Goal: Information Seeking & Learning: Learn about a topic

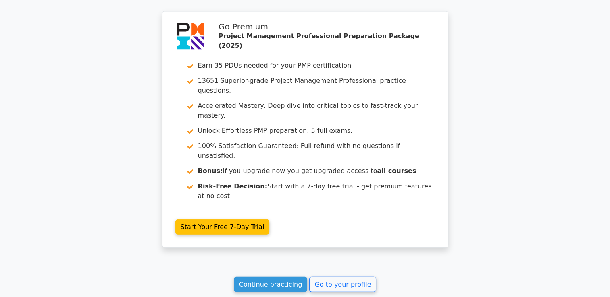
scroll to position [1705, 0]
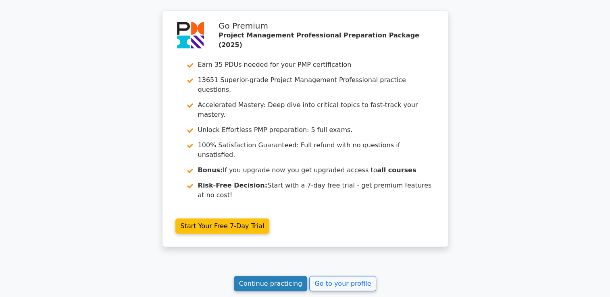
click at [284, 276] on link "Continue practicing" at bounding box center [271, 283] width 74 height 15
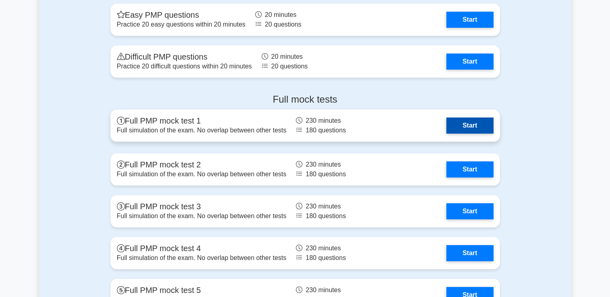
scroll to position [3103, 0]
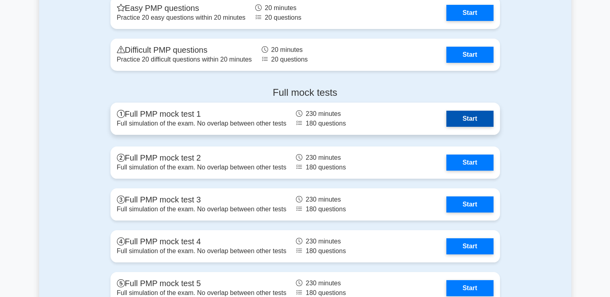
drag, startPoint x: 466, startPoint y: 115, endPoint x: 460, endPoint y: 115, distance: 6.1
click at [466, 115] on link "Start" at bounding box center [469, 119] width 47 height 16
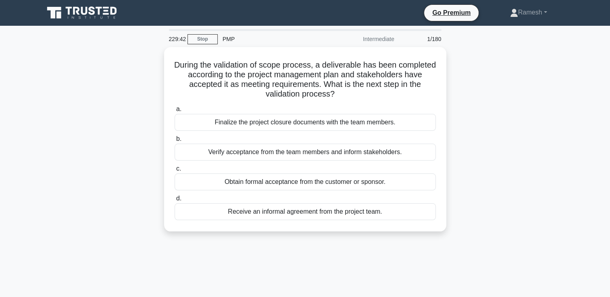
click at [383, 40] on div "Intermediate" at bounding box center [363, 39] width 71 height 16
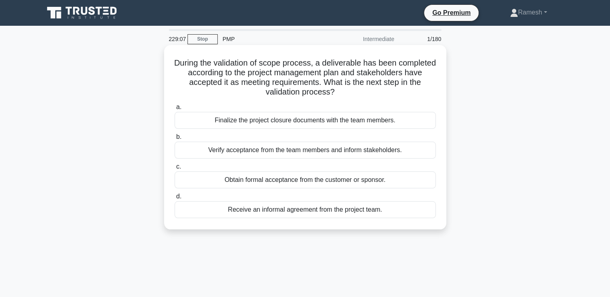
click at [347, 181] on div "Obtain formal acceptance from the customer or sponsor." at bounding box center [305, 180] width 261 height 17
click at [175, 170] on input "c. Obtain formal acceptance from the customer or sponsor." at bounding box center [175, 166] width 0 height 5
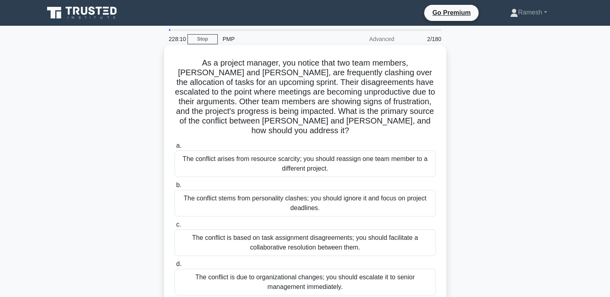
click at [369, 234] on div "The conflict is based on task assignment disagreements; you should facilitate a…" at bounding box center [305, 243] width 261 height 27
click at [175, 228] on input "c. The conflict is based on task assignment disagreements; you should facilitat…" at bounding box center [175, 224] width 0 height 5
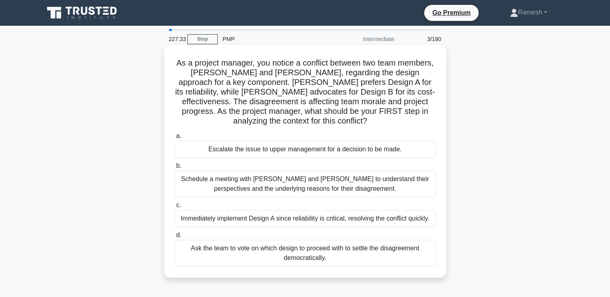
click at [364, 185] on div "Schedule a meeting with Sarah and John to understand their perspectives and the…" at bounding box center [305, 184] width 261 height 27
click at [175, 169] on input "b. Schedule a meeting with Sarah and John to understand their perspectives and …" at bounding box center [175, 166] width 0 height 5
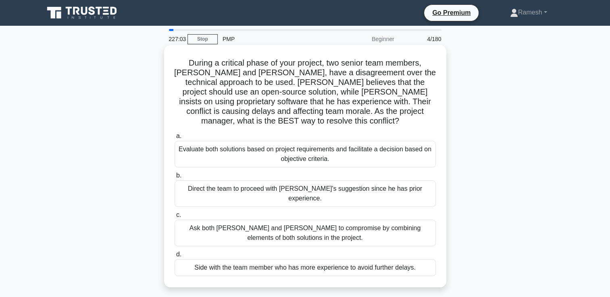
click at [334, 148] on div "Evaluate both solutions based on project requirements and facilitate a decision…" at bounding box center [305, 154] width 261 height 27
click at [175, 139] on input "a. Evaluate both solutions based on project requirements and facilitate a decis…" at bounding box center [175, 136] width 0 height 5
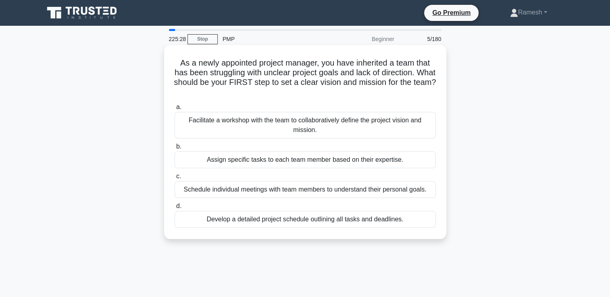
click at [371, 125] on div "Facilitate a workshop with the team to collaboratively define the project visio…" at bounding box center [305, 125] width 261 height 27
click at [175, 110] on input "a. Facilitate a workshop with the team to collaboratively define the project vi…" at bounding box center [175, 107] width 0 height 5
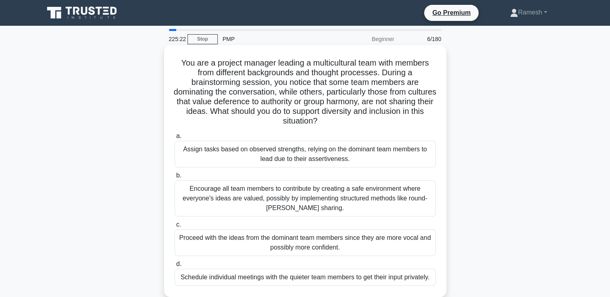
click at [340, 201] on div "Encourage all team members to contribute by creating a safe environment where e…" at bounding box center [305, 199] width 261 height 36
click at [175, 179] on input "b. Encourage all team members to contribute by creating a safe environment wher…" at bounding box center [175, 175] width 0 height 5
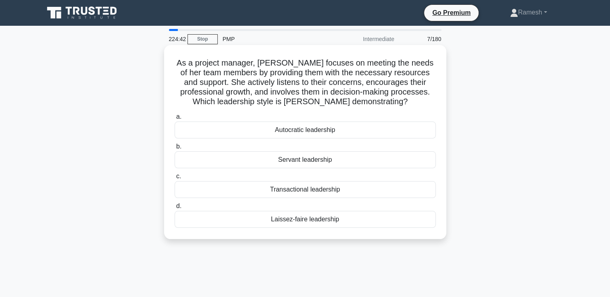
click at [332, 220] on div "Laissez-faire leadership" at bounding box center [305, 219] width 261 height 17
click at [175, 209] on input "d. Laissez-faire leadership" at bounding box center [175, 206] width 0 height 5
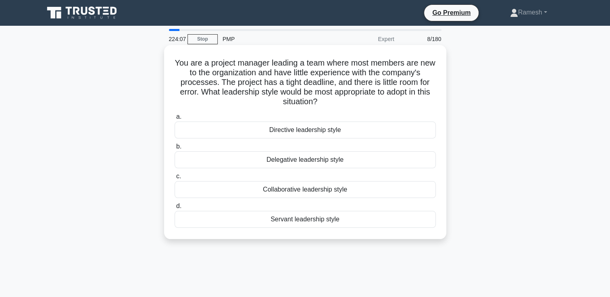
click at [343, 133] on div "Directive leadership style" at bounding box center [305, 130] width 261 height 17
click at [175, 120] on input "a. Directive leadership style" at bounding box center [175, 116] width 0 height 5
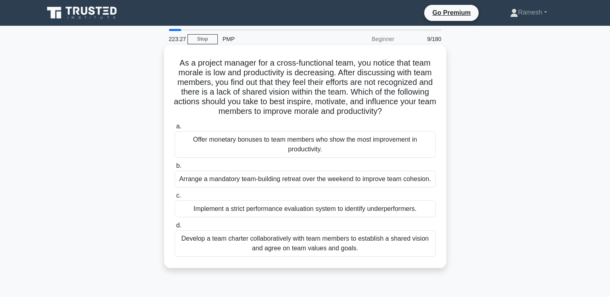
click at [390, 247] on div "Develop a team charter collaboratively with team members to establish a shared …" at bounding box center [305, 244] width 261 height 27
click at [175, 229] on input "d. Develop a team charter collaboratively with team members to establish a shar…" at bounding box center [175, 225] width 0 height 5
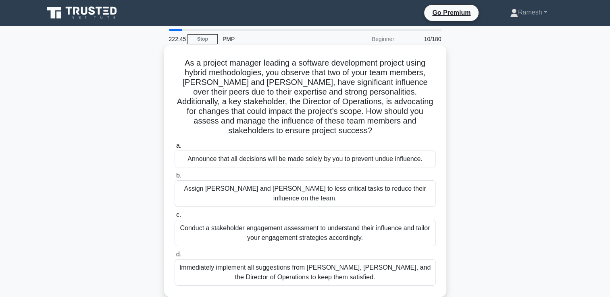
click at [361, 220] on div "Conduct a stakeholder engagement assessment to understand their influence and t…" at bounding box center [305, 233] width 261 height 27
click at [175, 218] on input "c. Conduct a stakeholder engagement assessment to understand their influence an…" at bounding box center [175, 215] width 0 height 5
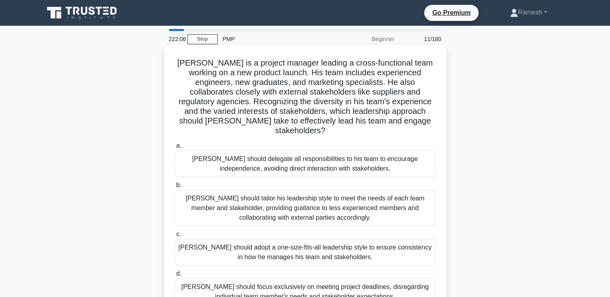
click at [311, 197] on div "John should tailor his leadership style to meet the needs of each team member a…" at bounding box center [305, 208] width 261 height 36
click at [175, 188] on input "b. John should tailor his leadership style to meet the needs of each team membe…" at bounding box center [175, 185] width 0 height 5
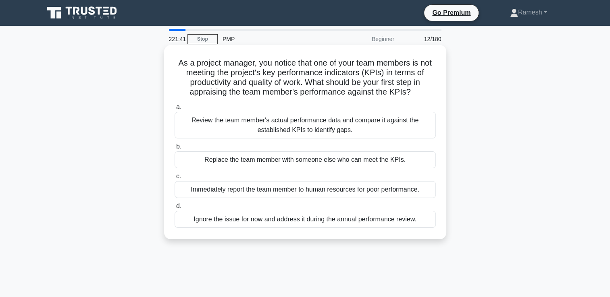
click at [332, 130] on div "Review the team member's actual performance data and compare it against the est…" at bounding box center [305, 125] width 261 height 27
click at [175, 110] on input "a. Review the team member's actual performance data and compare it against the …" at bounding box center [175, 107] width 0 height 5
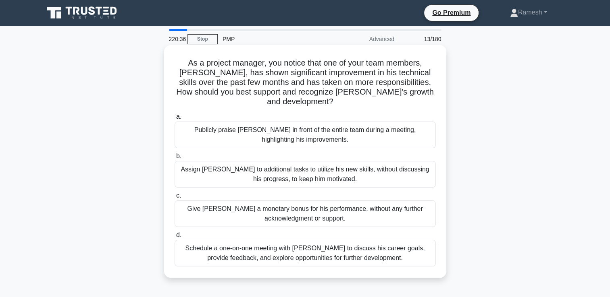
click at [369, 245] on div "Schedule a one-on-one meeting with Alex to discuss his career goals, provide fe…" at bounding box center [305, 253] width 261 height 27
click at [175, 238] on input "d. Schedule a one-on-one meeting with Alex to discuss his career goals, provide…" at bounding box center [175, 235] width 0 height 5
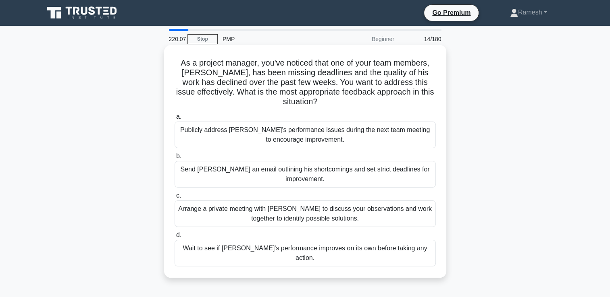
click at [363, 209] on div "Arrange a private meeting with Alex to discuss your observations and work toget…" at bounding box center [305, 214] width 261 height 27
click at [175, 199] on input "c. Arrange a private meeting with Alex to discuss your observations and work to…" at bounding box center [175, 195] width 0 height 5
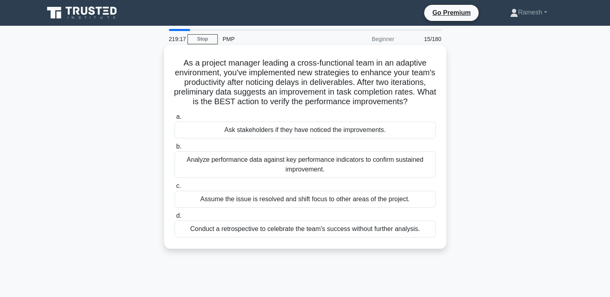
click at [345, 177] on div "Analyze performance data against key performance indicators to confirm sustaine…" at bounding box center [305, 165] width 261 height 27
click at [175, 150] on input "b. Analyze performance data against key performance indicators to confirm susta…" at bounding box center [175, 146] width 0 height 5
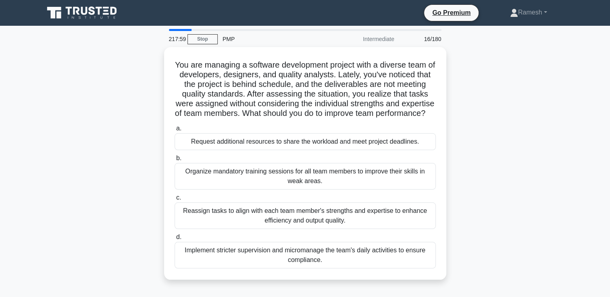
drag, startPoint x: 352, startPoint y: 185, endPoint x: 485, endPoint y: 185, distance: 133.0
click at [485, 185] on div "You are managing a software development project with a diverse team of develope…" at bounding box center [305, 168] width 532 height 243
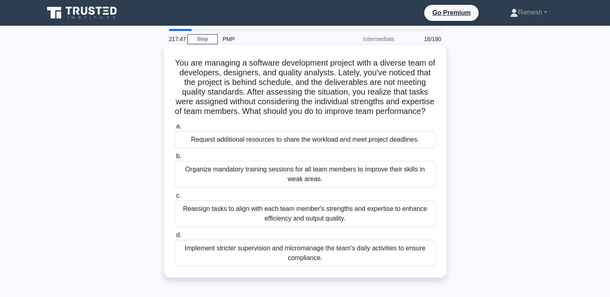
click at [375, 223] on div "Reassign tasks to align with each team member's strengths and expertise to enha…" at bounding box center [305, 214] width 261 height 27
click at [175, 199] on input "c. Reassign tasks to align with each team member's strengths and expertise to e…" at bounding box center [175, 195] width 0 height 5
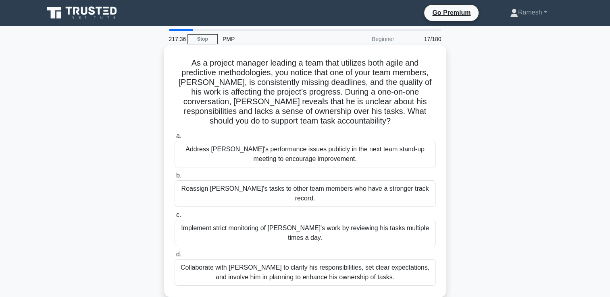
click at [380, 260] on div "Collaborate with Alex to clarify his responsibilities, set clear expectations, …" at bounding box center [305, 273] width 261 height 27
click at [175, 256] on input "d. Collaborate with Alex to clarify his responsibilities, set clear expectation…" at bounding box center [175, 254] width 0 height 5
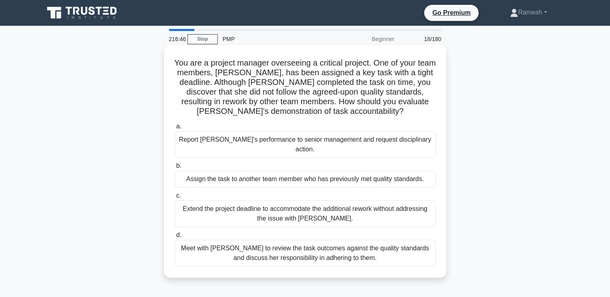
click at [365, 248] on div "Meet with Priya to review the task outcomes against the quality standards and d…" at bounding box center [305, 253] width 261 height 27
click at [175, 238] on input "d. Meet with Priya to review the task outcomes against the quality standards an…" at bounding box center [175, 235] width 0 height 5
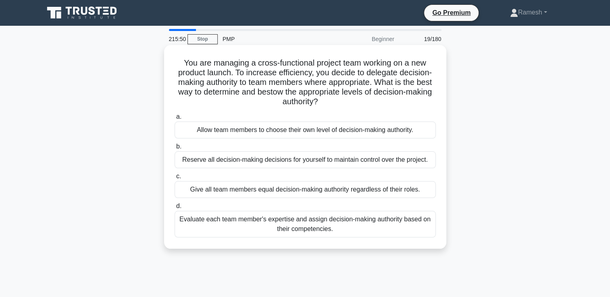
click at [399, 132] on div "Allow team members to choose their own level of decision-making authority." at bounding box center [305, 130] width 261 height 17
click at [175, 120] on input "a. Allow team members to choose their own level of decision-making authority." at bounding box center [175, 116] width 0 height 5
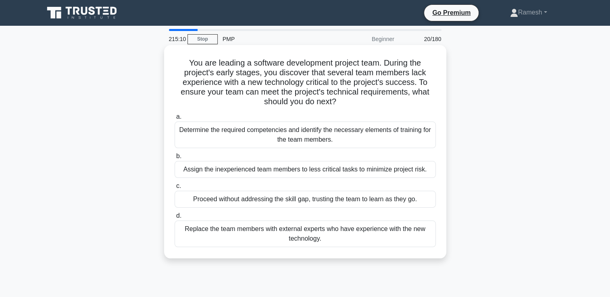
click at [411, 137] on div "Determine the required competencies and identify the necessary elements of trai…" at bounding box center [305, 135] width 261 height 27
click at [175, 120] on input "a. Determine the required competencies and identify the necessary elements of t…" at bounding box center [175, 116] width 0 height 5
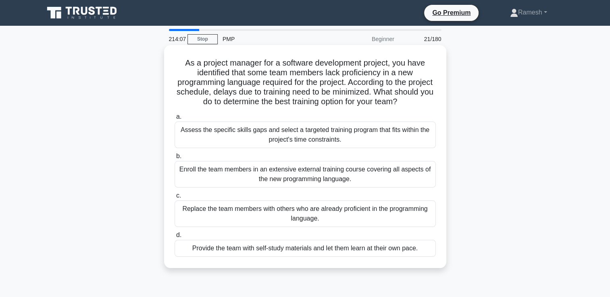
click at [391, 138] on div "Assess the specific skills gaps and select a targeted training program that fit…" at bounding box center [305, 135] width 261 height 27
click at [175, 120] on input "a. Assess the specific skills gaps and select a targeted training program that …" at bounding box center [175, 116] width 0 height 5
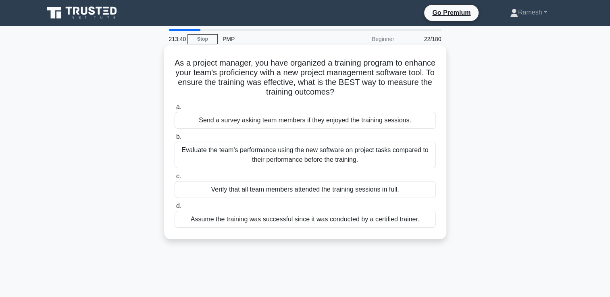
click at [366, 158] on div "Evaluate the team's performance using the new software on project tasks compare…" at bounding box center [305, 155] width 261 height 27
click at [175, 140] on input "b. Evaluate the team's performance using the new software on project tasks comp…" at bounding box center [175, 137] width 0 height 5
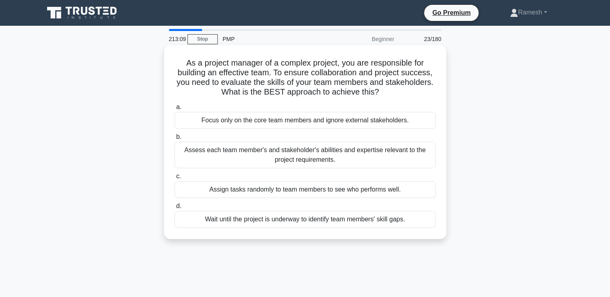
click at [339, 157] on div "Assess each team member's and stakeholder's abilities and expertise relevant to…" at bounding box center [305, 155] width 261 height 27
click at [175, 140] on input "b. Assess each team member's and stakeholder's abilities and expertise relevant…" at bounding box center [175, 137] width 0 height 5
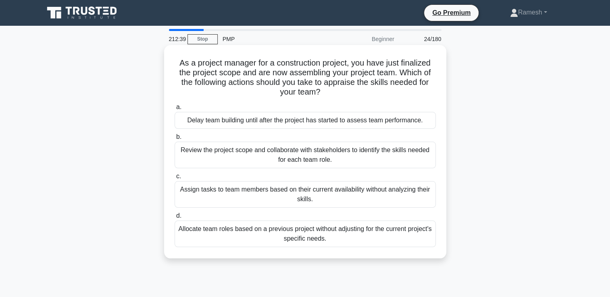
click at [334, 158] on div "Review the project scope and collaborate with stakeholders to identify the skil…" at bounding box center [305, 155] width 261 height 27
click at [175, 140] on input "b. Review the project scope and collaborate with stakeholders to identify the s…" at bounding box center [175, 137] width 0 height 5
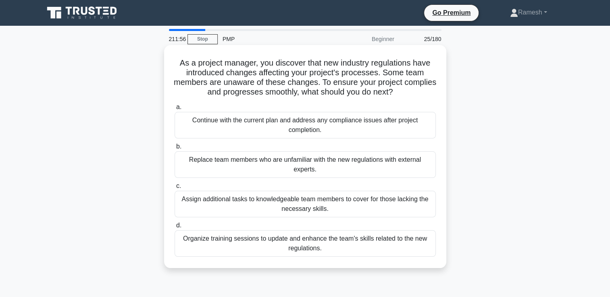
click at [383, 245] on div "Organize training sessions to update and enhance the team's skills related to t…" at bounding box center [305, 244] width 261 height 27
click at [175, 229] on input "d. Organize training sessions to update and enhance the team's skills related t…" at bounding box center [175, 225] width 0 height 5
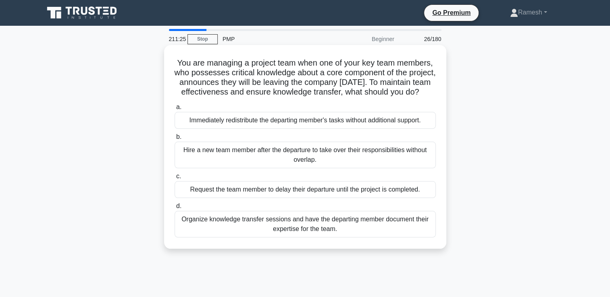
click at [366, 238] on div "Organize knowledge transfer sessions and have the departing member document the…" at bounding box center [305, 224] width 261 height 27
click at [175, 209] on input "d. Organize knowledge transfer sessions and have the departing member document …" at bounding box center [175, 206] width 0 height 5
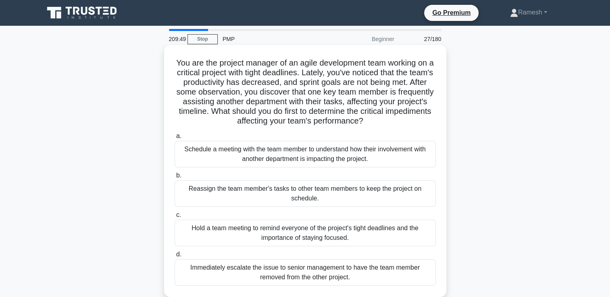
click at [319, 158] on div "Schedule a meeting with the team member to understand how their involvement wit…" at bounding box center [305, 154] width 261 height 27
click at [175, 139] on input "a. Schedule a meeting with the team member to understand how their involvement …" at bounding box center [175, 136] width 0 height 5
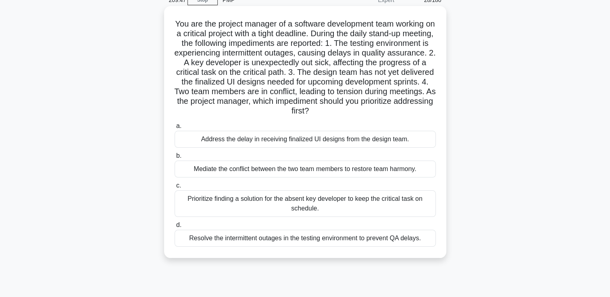
scroll to position [40, 0]
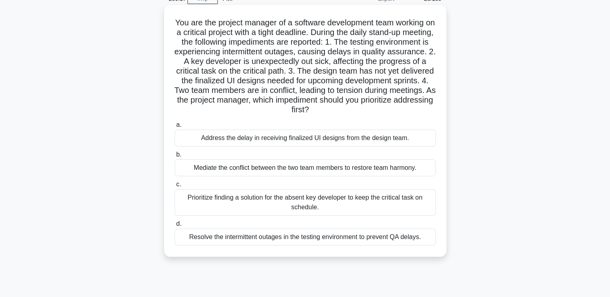
click at [303, 170] on div "Mediate the conflict between the two team members to restore team harmony." at bounding box center [305, 168] width 261 height 17
click at [175, 158] on input "b. Mediate the conflict between the two team members to restore team harmony." at bounding box center [175, 154] width 0 height 5
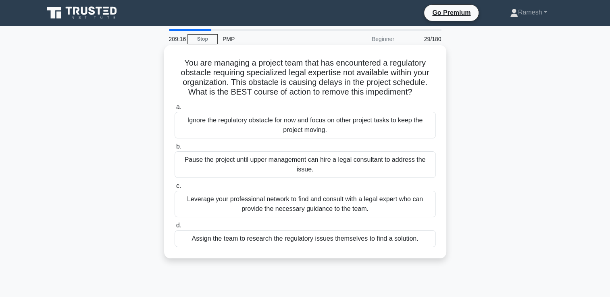
scroll to position [0, 0]
click at [335, 208] on div "Leverage your professional network to find and consult with a legal expert who …" at bounding box center [305, 204] width 261 height 27
click at [175, 189] on input "c. Leverage your professional network to find and consult with a legal expert w…" at bounding box center [175, 186] width 0 height 5
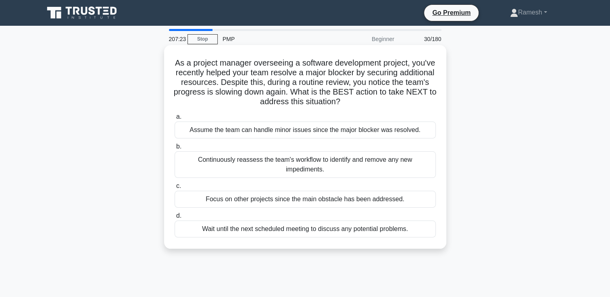
click at [270, 163] on div "Continuously reassess the team's workflow to identify and remove any new impedi…" at bounding box center [305, 165] width 261 height 27
click at [175, 150] on input "b. Continuously reassess the team's workflow to identify and remove any new imp…" at bounding box center [175, 146] width 0 height 5
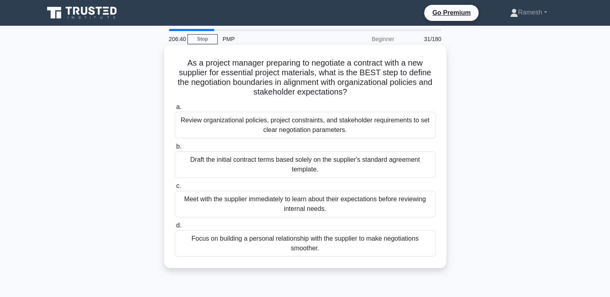
click at [328, 127] on div "Review organizational policies, project constraints, and stakeholder requiremen…" at bounding box center [305, 125] width 261 height 27
click at [175, 110] on input "a. Review organizational policies, project constraints, and stakeholder require…" at bounding box center [175, 107] width 0 height 5
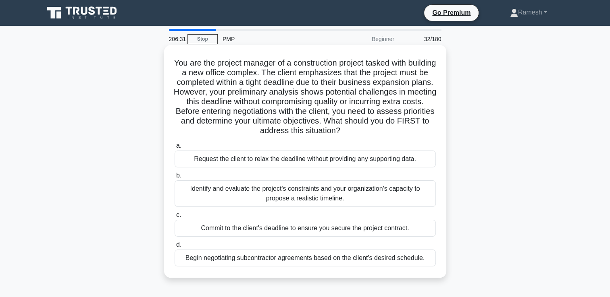
click at [355, 199] on div "Identify and evaluate the project's constraints and your organization's capacit…" at bounding box center [305, 194] width 261 height 27
click at [175, 179] on input "b. Identify and evaluate the project's constraints and your organization's capa…" at bounding box center [175, 175] width 0 height 5
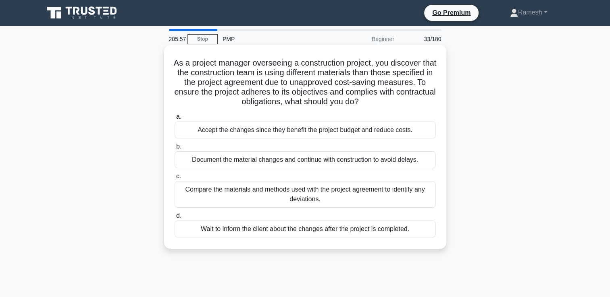
click at [321, 199] on div "Compare the materials and methods used with the project agreement to identify a…" at bounding box center [305, 194] width 261 height 27
click at [175, 179] on input "c. Compare the materials and methods used with the project agreement to identif…" at bounding box center [175, 176] width 0 height 5
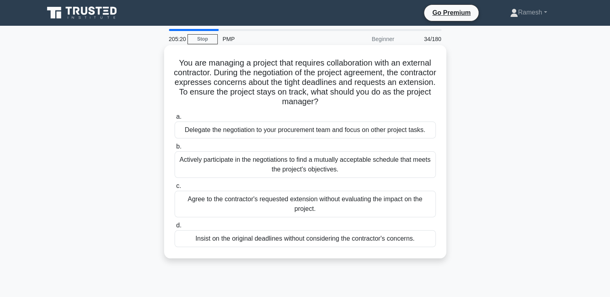
drag, startPoint x: 372, startPoint y: 170, endPoint x: 377, endPoint y: 172, distance: 4.6
click at [377, 172] on div "Actively participate in the negotiations to find a mutually acceptable schedule…" at bounding box center [305, 165] width 261 height 27
click at [175, 150] on input "b. Actively participate in the negotiations to find a mutually acceptable sched…" at bounding box center [175, 146] width 0 height 5
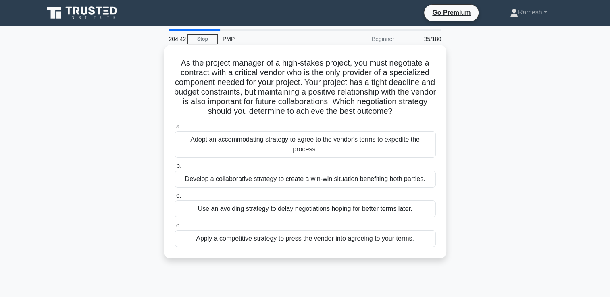
click at [384, 179] on div "Develop a collaborative strategy to create a win-win situation benefiting both …" at bounding box center [305, 179] width 261 height 17
click at [175, 169] on input "b. Develop a collaborative strategy to create a win-win situation benefiting bo…" at bounding box center [175, 166] width 0 height 5
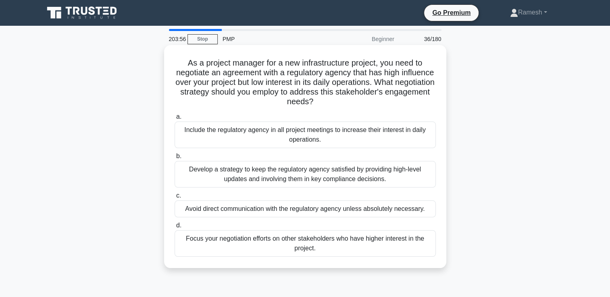
click at [328, 178] on div "Develop a strategy to keep the regulatory agency satisfied by providing high-le…" at bounding box center [305, 174] width 261 height 27
click at [175, 159] on input "b. Develop a strategy to keep the regulatory agency satisfied by providing high…" at bounding box center [175, 156] width 0 height 5
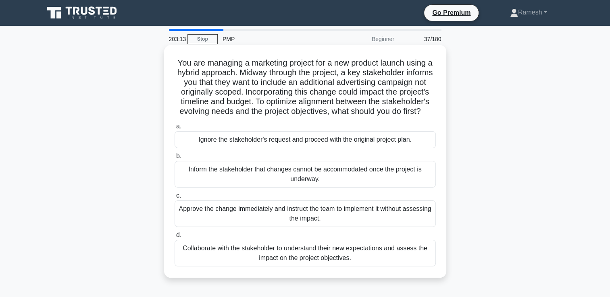
click at [371, 267] on div "Collaborate with the stakeholder to understand their new expectations and asses…" at bounding box center [305, 253] width 261 height 27
click at [175, 238] on input "d. Collaborate with the stakeholder to understand their new expectations and as…" at bounding box center [175, 235] width 0 height 5
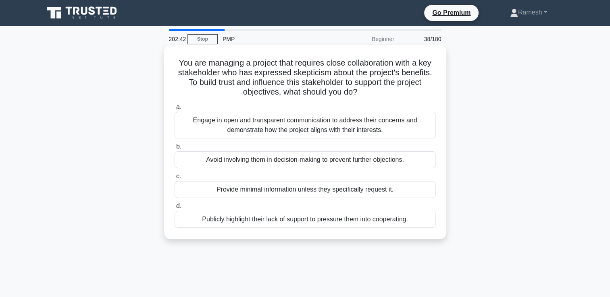
click at [336, 129] on div "Engage in open and transparent communication to address their concerns and demo…" at bounding box center [305, 125] width 261 height 27
click at [175, 110] on input "a. Engage in open and transparent communication to address their concerns and d…" at bounding box center [175, 107] width 0 height 5
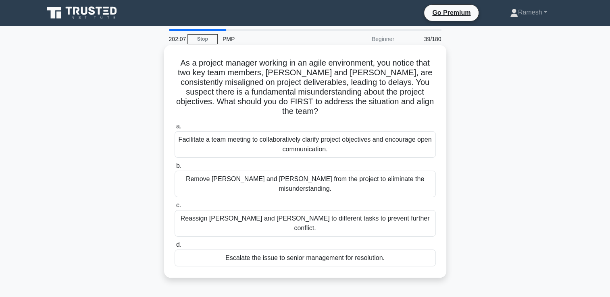
click at [343, 139] on div "Facilitate a team meeting to collaboratively clarify project objectives and enc…" at bounding box center [305, 144] width 261 height 27
click at [175, 129] on input "a. Facilitate a team meeting to collaboratively clarify project objectives and …" at bounding box center [175, 126] width 0 height 5
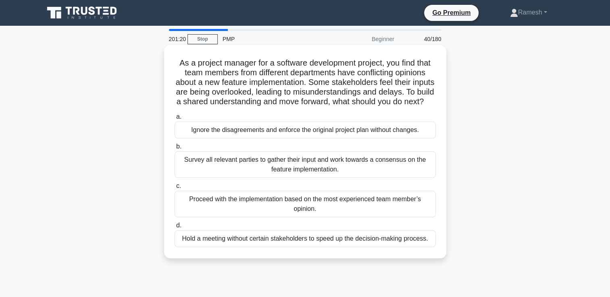
click at [349, 178] on div "Survey all relevant parties to gather their input and work towards a consensus …" at bounding box center [305, 165] width 261 height 27
click at [175, 150] on input "b. Survey all relevant parties to gather their input and work towards a consens…" at bounding box center [175, 146] width 0 height 5
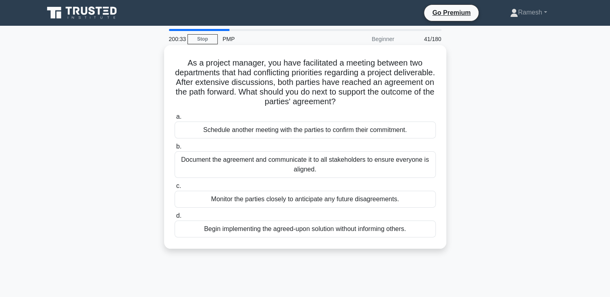
click at [316, 133] on div "Schedule another meeting with the parties to confirm their commitment." at bounding box center [305, 130] width 261 height 17
click at [175, 120] on input "a. Schedule another meeting with the parties to confirm their commitment." at bounding box center [175, 116] width 0 height 5
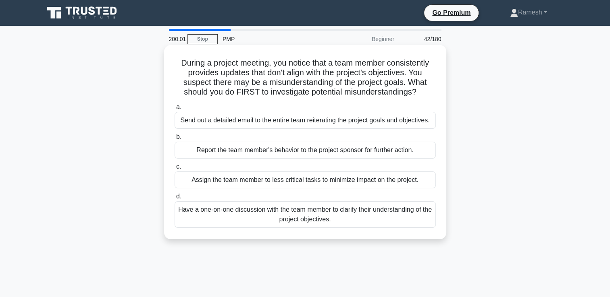
click at [345, 215] on div "Have a one-on-one discussion with the team member to clarify their understandin…" at bounding box center [305, 215] width 261 height 27
click at [175, 200] on input "d. Have a one-on-one discussion with the team member to clarify their understan…" at bounding box center [175, 196] width 0 height 5
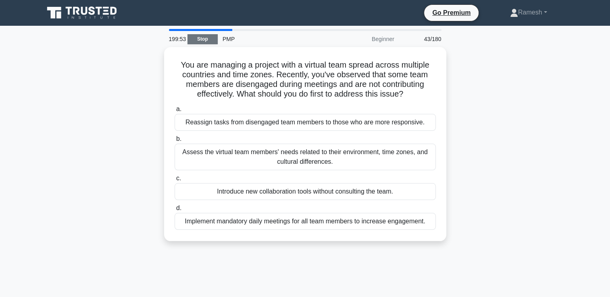
click at [209, 39] on link "Stop" at bounding box center [202, 39] width 30 height 10
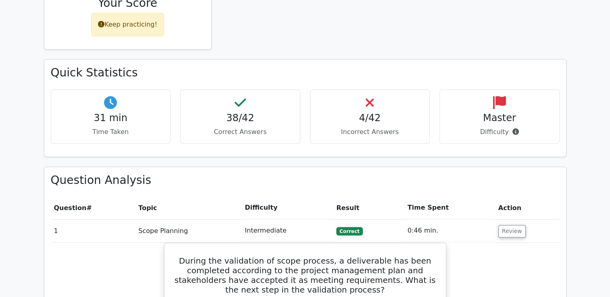
scroll to position [443, 0]
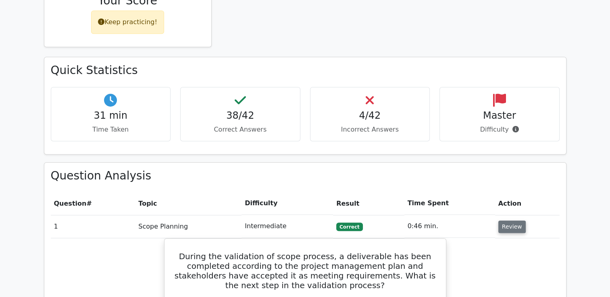
click at [509, 221] on button "Review" at bounding box center [511, 227] width 27 height 12
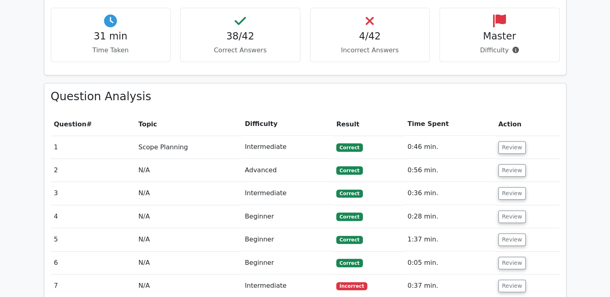
scroll to position [524, 0]
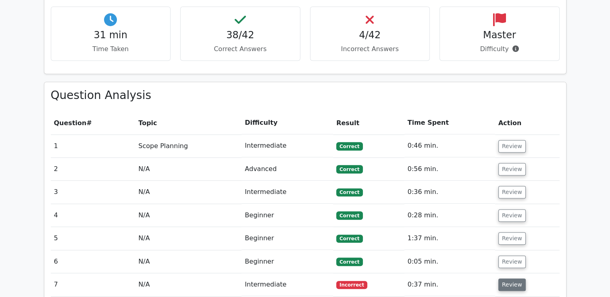
click at [511, 279] on button "Review" at bounding box center [511, 285] width 27 height 12
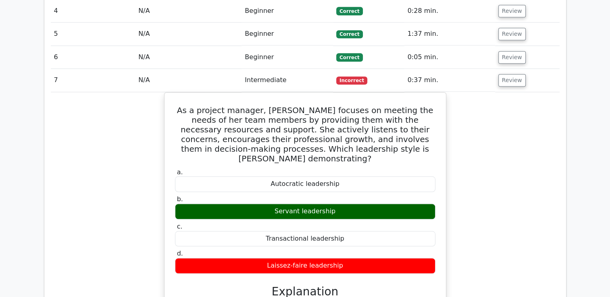
scroll to position [725, 0]
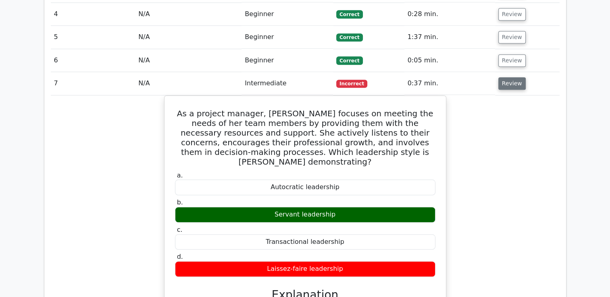
click at [513, 77] on button "Review" at bounding box center [511, 83] width 27 height 12
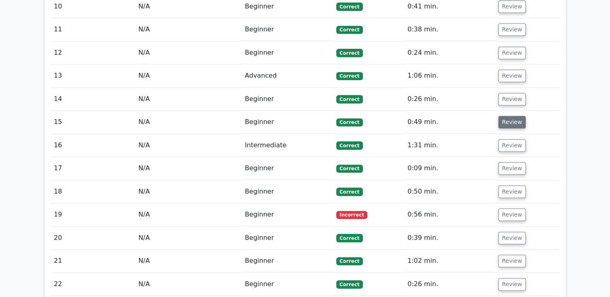
scroll to position [887, 0]
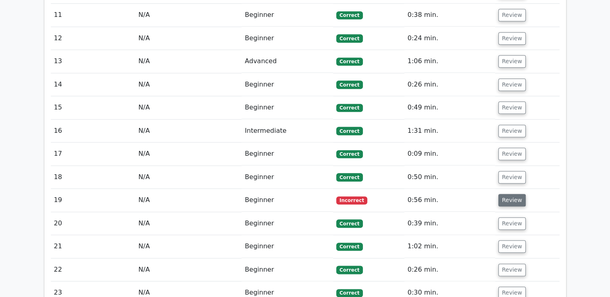
click at [508, 194] on button "Review" at bounding box center [511, 200] width 27 height 12
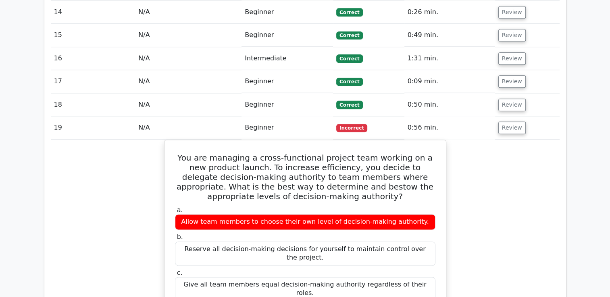
scroll to position [927, 0]
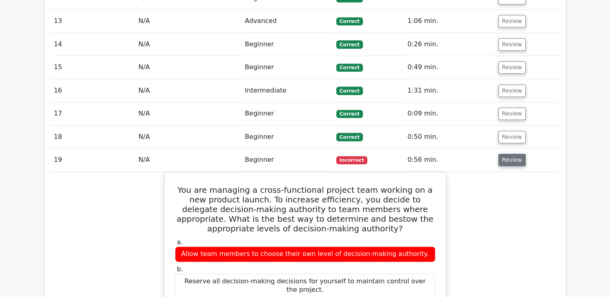
click at [513, 154] on button "Review" at bounding box center [511, 160] width 27 height 12
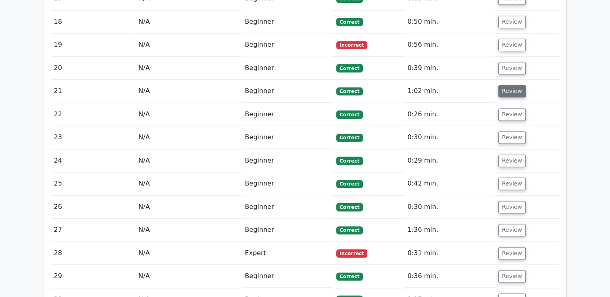
scroll to position [1048, 0]
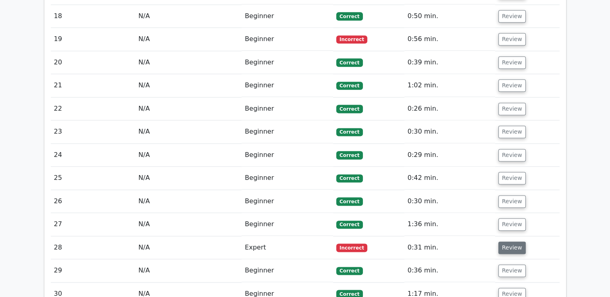
click at [509, 242] on button "Review" at bounding box center [511, 248] width 27 height 12
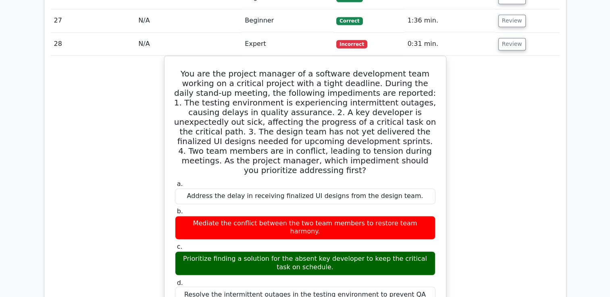
scroll to position [1249, 0]
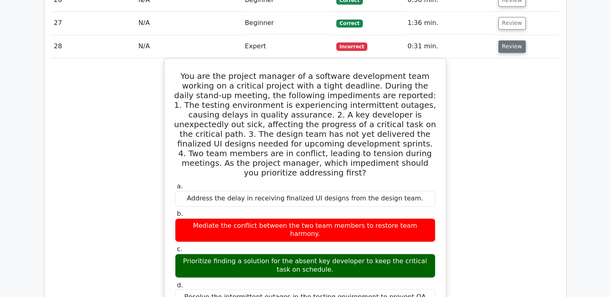
click at [513, 40] on button "Review" at bounding box center [511, 46] width 27 height 12
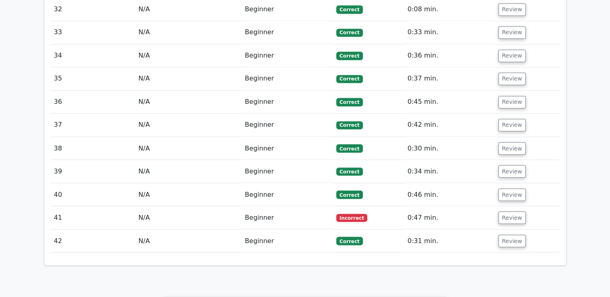
scroll to position [1411, 0]
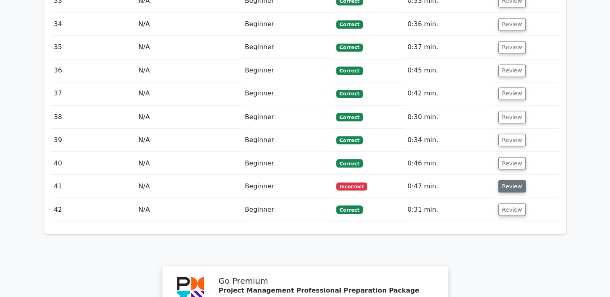
click at [514, 180] on button "Review" at bounding box center [511, 186] width 27 height 12
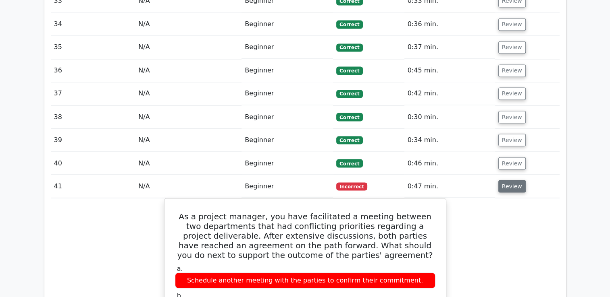
click at [503, 180] on button "Review" at bounding box center [511, 186] width 27 height 12
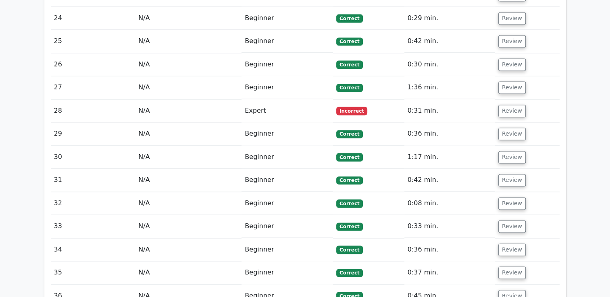
scroll to position [1048, 0]
